Goal: Find specific page/section: Find specific page/section

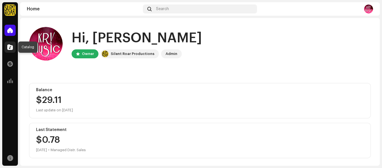
click at [6, 46] on div at bounding box center [9, 46] width 11 height 11
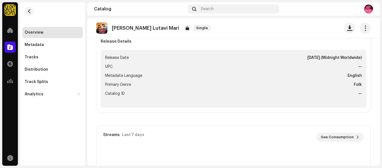
scroll to position [252, 0]
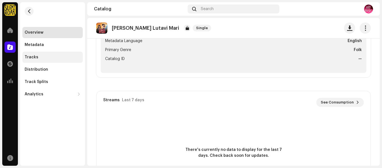
click at [43, 56] on div "Tracks" at bounding box center [53, 57] width 56 height 4
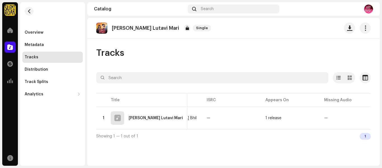
scroll to position [0, 161]
